Goal: Check status: Check status

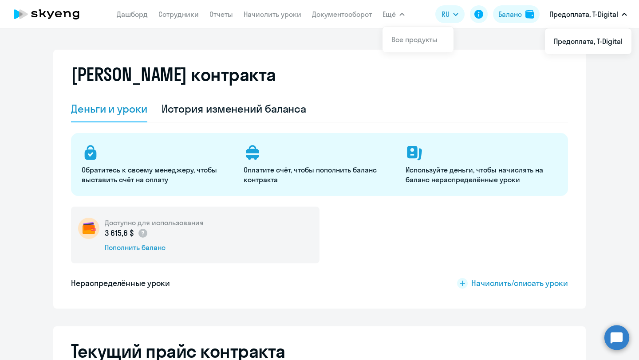
select select "english_adult_not_native_speaker"
click at [593, 17] on p "Предоплата, T-Digital" at bounding box center [583, 14] width 69 height 11
click at [578, 12] on p "Предоплата, T-Digital" at bounding box center [583, 14] width 69 height 11
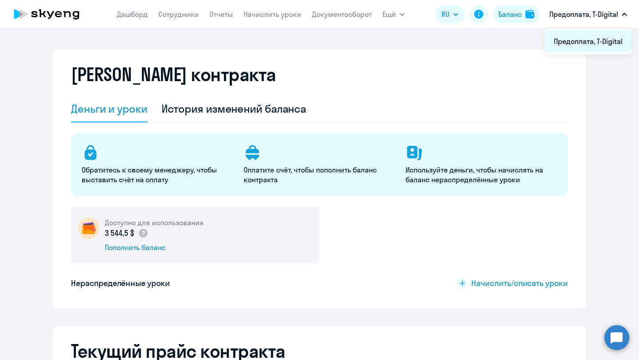
click at [580, 43] on li "Предоплата, T-Digital" at bounding box center [588, 41] width 87 height 22
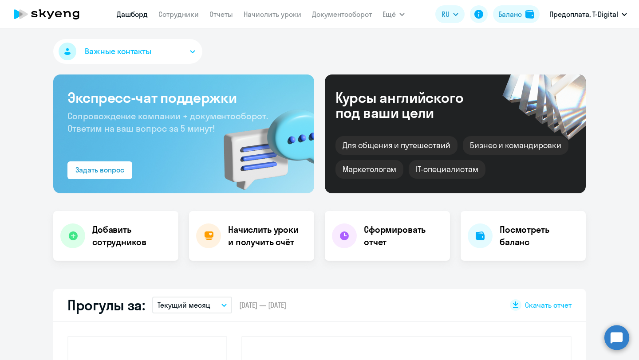
select select "30"
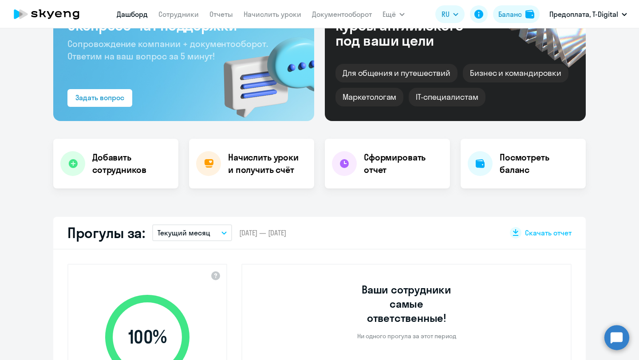
scroll to position [73, 0]
